Goal: Task Accomplishment & Management: Manage account settings

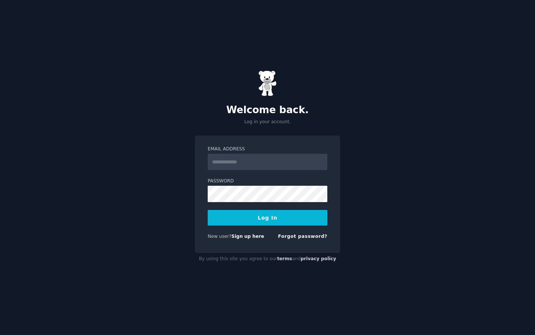
click at [289, 165] on input "Email Address" at bounding box center [268, 162] width 120 height 16
type input "**********"
click at [299, 216] on button "Log In" at bounding box center [268, 218] width 120 height 16
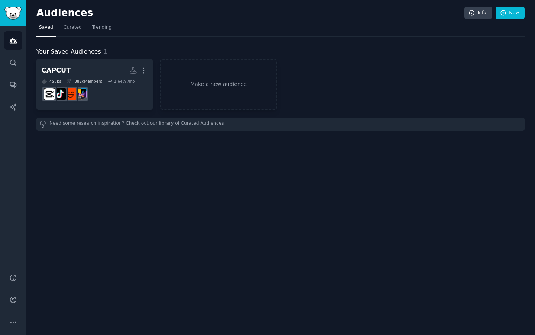
click at [145, 49] on div "Your Saved Audiences 1" at bounding box center [280, 51] width 488 height 9
